Goal: Task Accomplishment & Management: Use online tool/utility

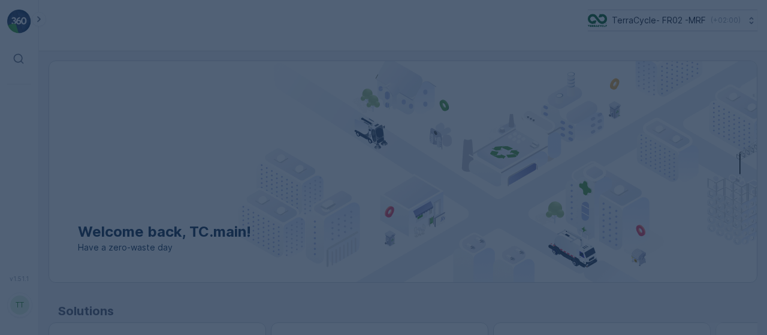
click at [700, 24] on div at bounding box center [383, 167] width 767 height 335
click at [694, 16] on div at bounding box center [383, 167] width 767 height 335
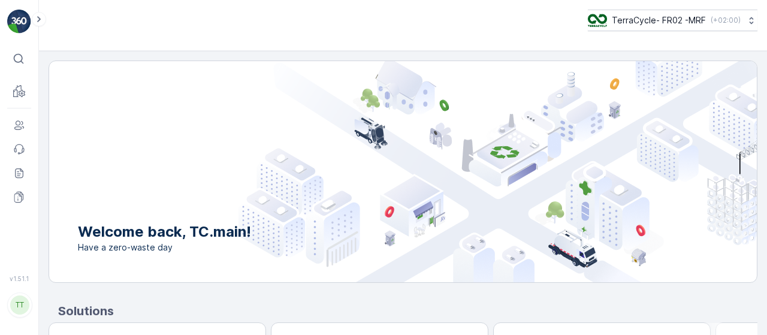
click at [608, 129] on img at bounding box center [497, 171] width 518 height 221
click at [638, 15] on p "TerraCycle- FR02 -MRF" at bounding box center [658, 20] width 94 height 12
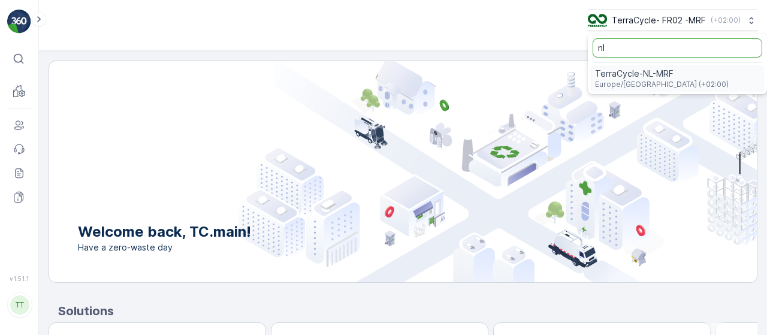
type input "nl"
click at [633, 69] on span "TerraCycle-NL-MRF" at bounding box center [662, 74] width 134 height 12
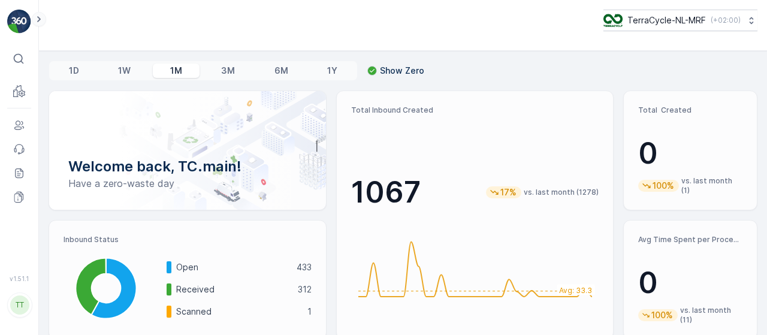
click at [39, 15] on icon at bounding box center [38, 19] width 13 height 14
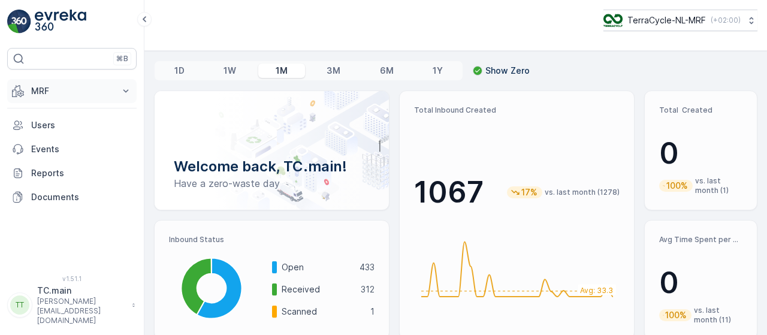
click at [56, 93] on p "MRF" at bounding box center [71, 91] width 81 height 12
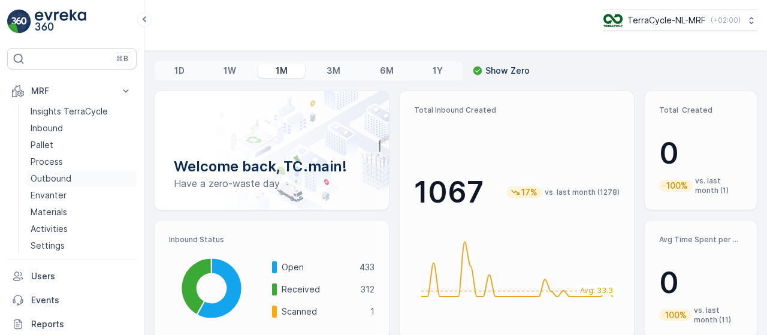
click at [66, 177] on p "Outbound" at bounding box center [51, 178] width 41 height 12
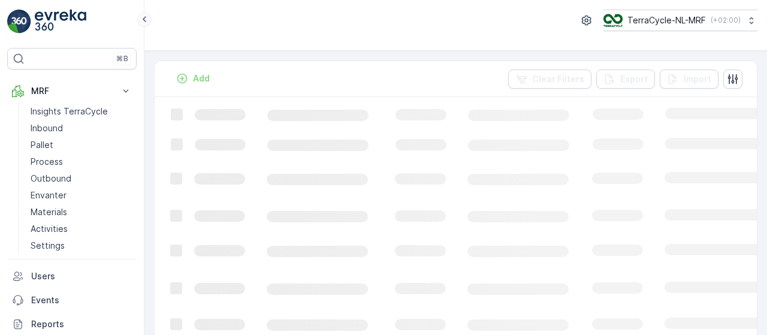
click at [144, 20] on icon at bounding box center [145, 19] width 4 height 6
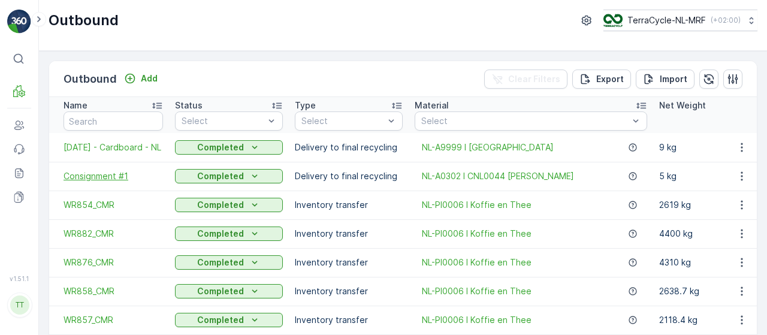
click at [87, 175] on span "Consignment #1" at bounding box center [112, 176] width 99 height 12
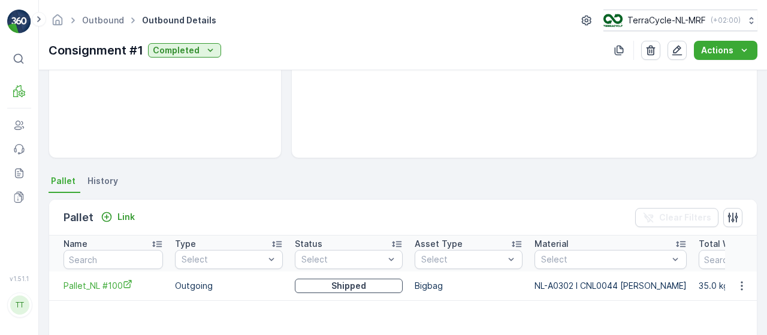
scroll to position [120, 0]
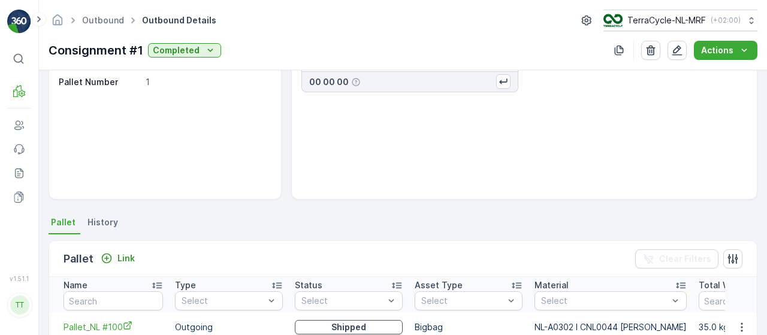
click at [57, 224] on span "Pallet" at bounding box center [63, 222] width 25 height 12
click at [108, 222] on span "History" at bounding box center [102, 222] width 31 height 12
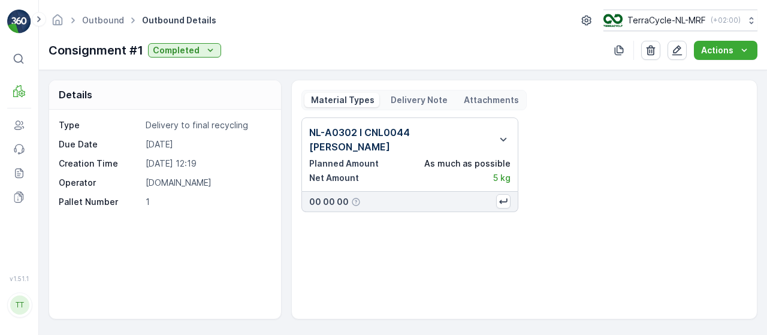
click at [402, 107] on div "Material Types Delivery Note Attachments" at bounding box center [413, 100] width 225 height 20
click at [401, 102] on p "Delivery Note" at bounding box center [418, 100] width 59 height 12
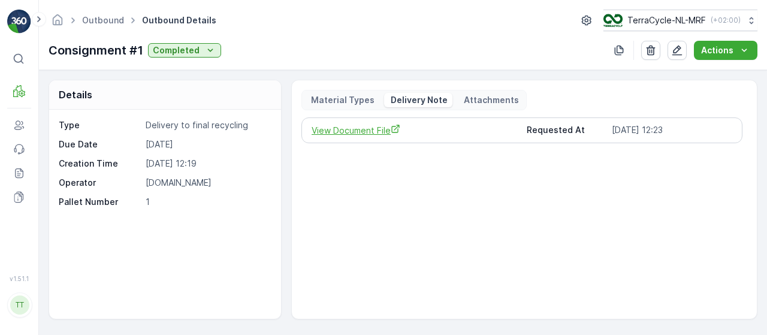
click at [355, 132] on span "View Document File" at bounding box center [413, 130] width 205 height 13
click at [668, 17] on p "TerraCycle-NL-MRF" at bounding box center [665, 20] width 78 height 12
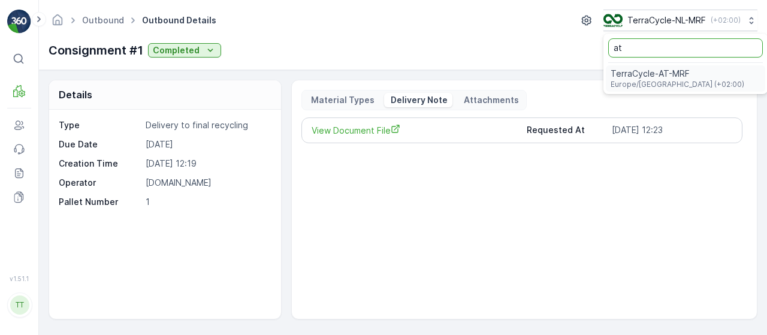
type input "at"
click at [655, 78] on span "TerraCycle-AT-MRF" at bounding box center [677, 74] width 134 height 12
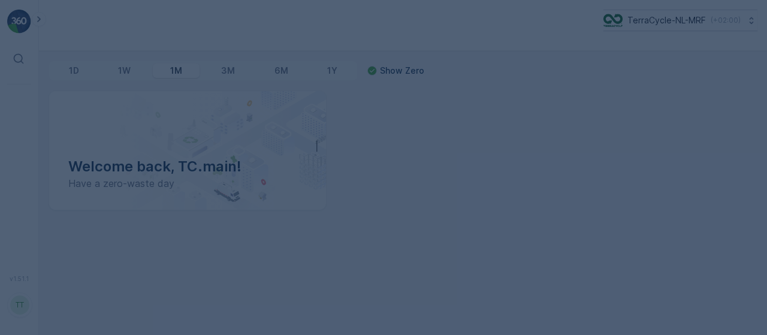
click at [38, 21] on div at bounding box center [383, 167] width 767 height 335
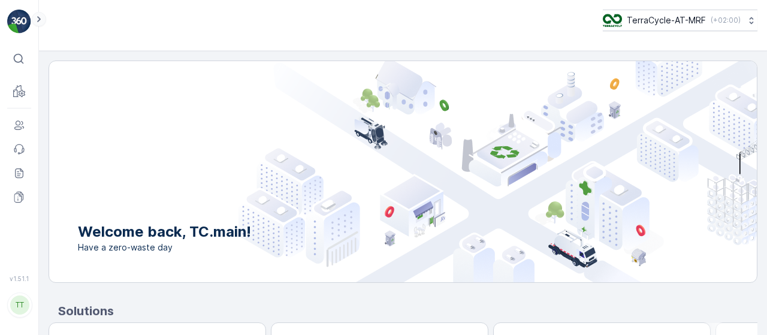
click at [40, 16] on icon at bounding box center [38, 19] width 13 height 14
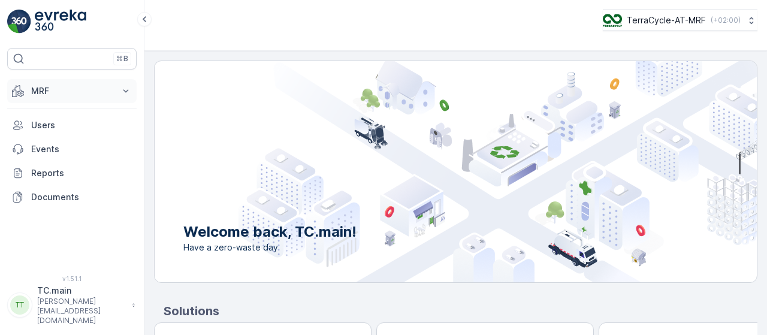
click at [55, 99] on button "MRF" at bounding box center [71, 91] width 129 height 24
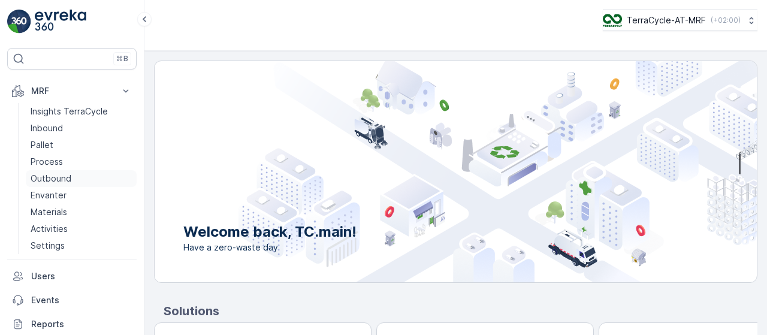
click at [41, 182] on p "Outbound" at bounding box center [51, 178] width 41 height 12
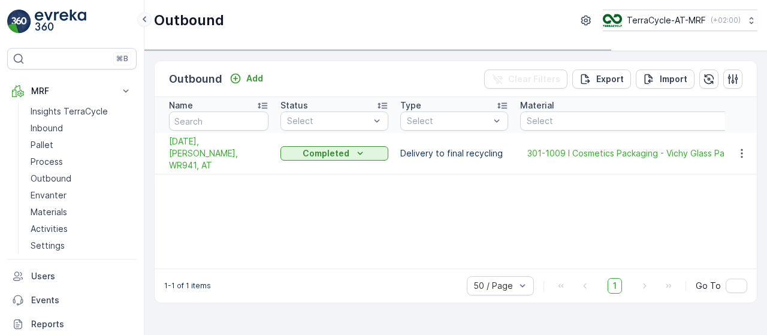
click at [145, 16] on icon at bounding box center [145, 19] width 4 height 6
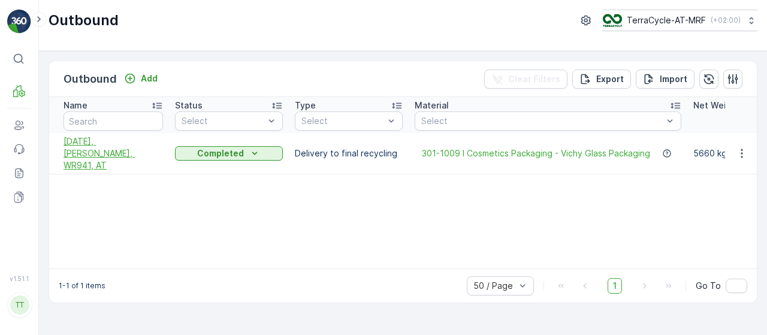
click at [103, 149] on span "21/07/2025, Brantner, WR941, AT" at bounding box center [112, 153] width 99 height 36
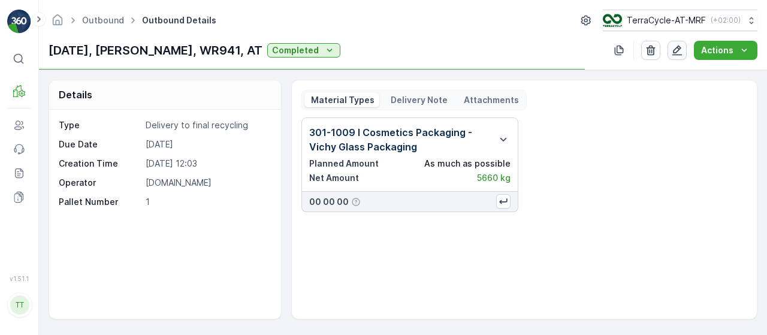
click at [682, 50] on icon "button" at bounding box center [677, 50] width 12 height 12
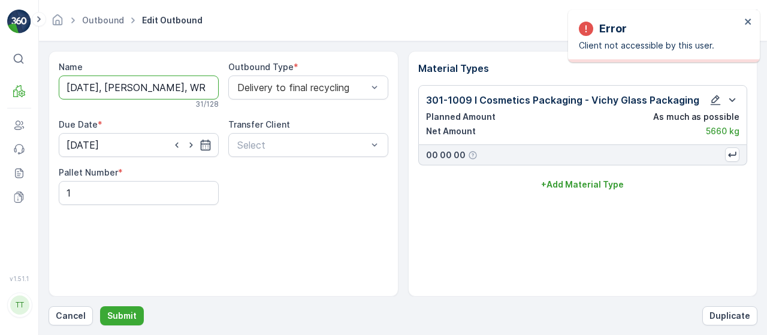
click at [162, 84] on input "21/07/2025, Brantner, WR941, AT" at bounding box center [139, 87] width 160 height 24
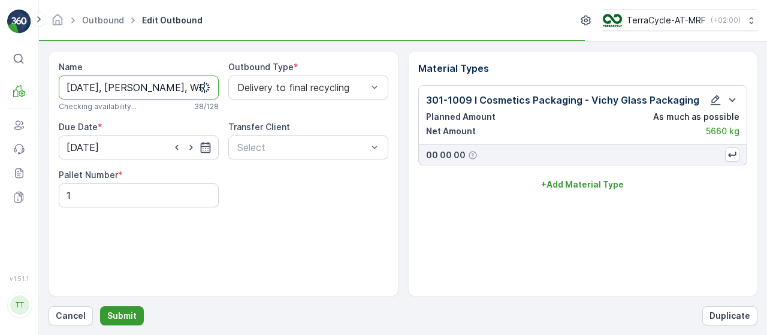
type input "21/07/2025, Brantner - Ruse, WR941, AT"
click at [126, 324] on button "Submit" at bounding box center [122, 315] width 44 height 19
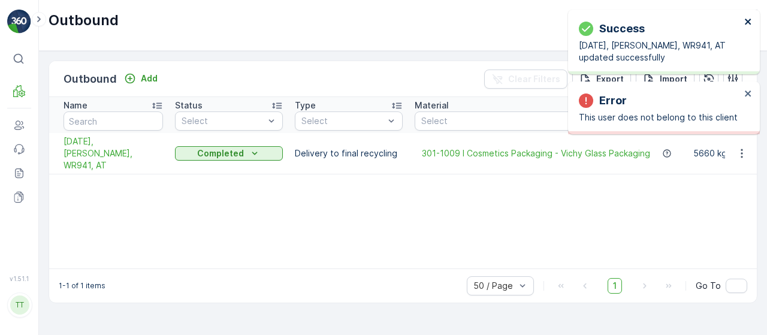
click at [747, 23] on icon "close" at bounding box center [748, 22] width 8 height 10
